Goal: Book appointment/travel/reservation

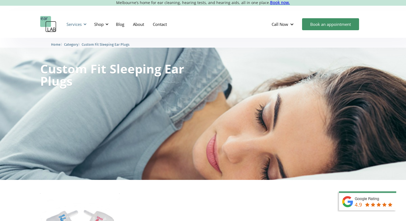
click at [79, 22] on div "Services" at bounding box center [74, 23] width 15 height 5
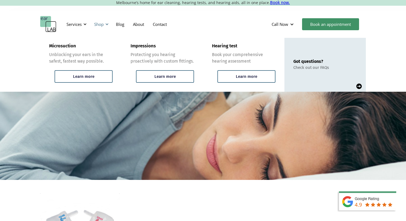
click at [105, 24] on div "Shop" at bounding box center [100, 24] width 19 height 16
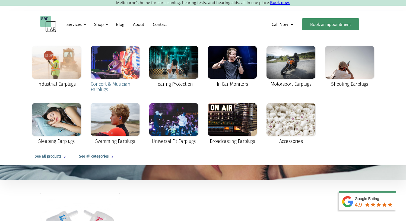
click at [104, 53] on div at bounding box center [115, 62] width 49 height 33
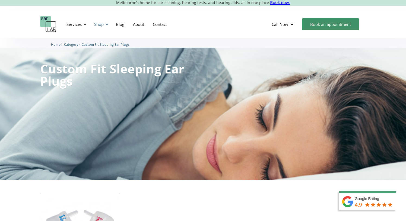
click at [97, 24] on div "Shop" at bounding box center [99, 23] width 10 height 5
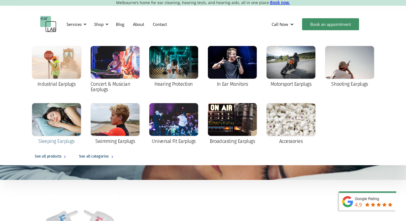
click at [62, 125] on div at bounding box center [56, 119] width 49 height 33
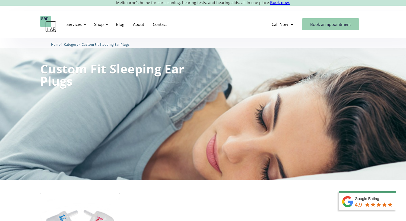
click at [326, 22] on link "Book an appointment" at bounding box center [330, 24] width 57 height 12
